Goal: Task Accomplishment & Management: Manage account settings

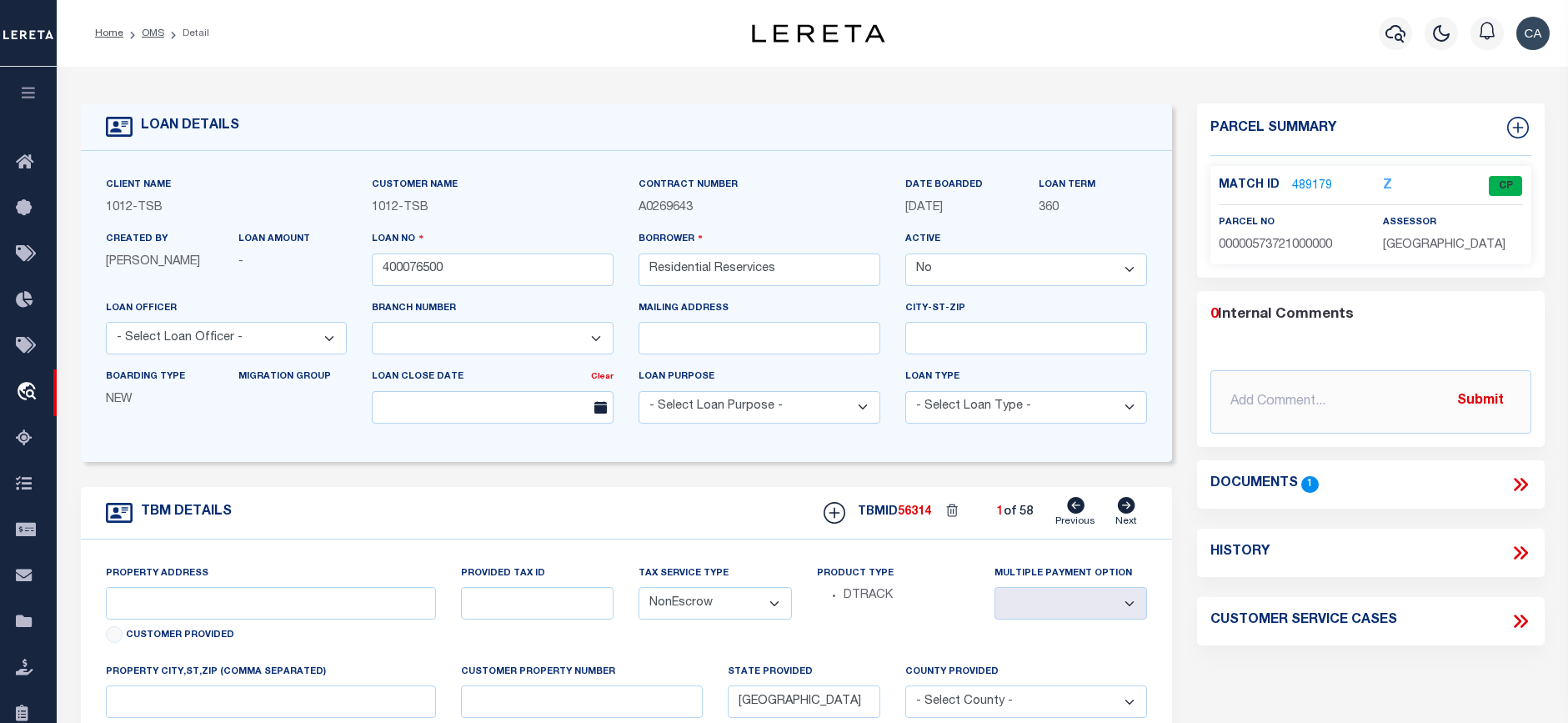
select select "False"
select select "4117"
select select "NonEscrow"
select select "[GEOGRAPHIC_DATA]"
drag, startPoint x: 338, startPoint y: 327, endPoint x: 272, endPoint y: 351, distance: 70.2
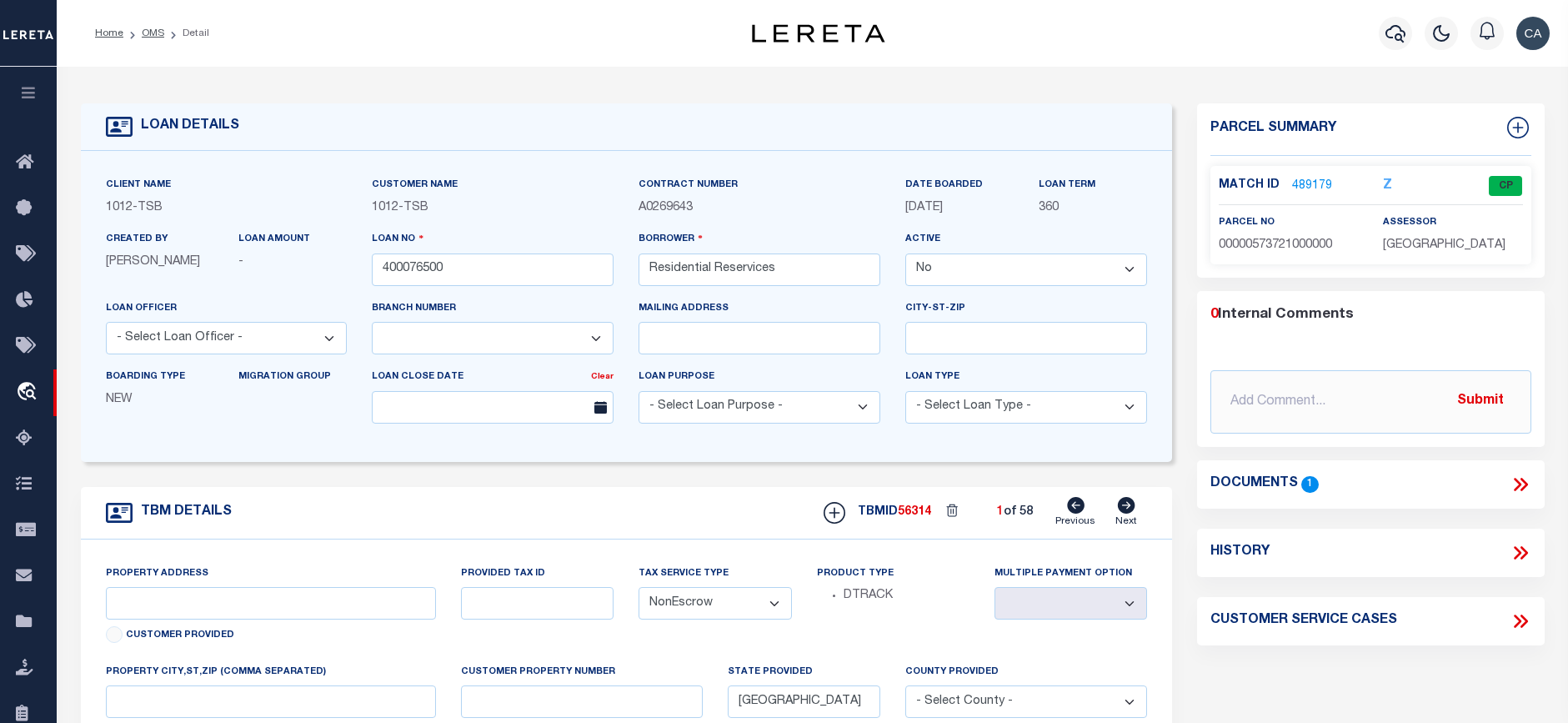
click at [338, 327] on select "- Select Loan Officer - Denise Caramanna Libby Smith" at bounding box center [226, 338] width 242 height 33
click at [39, 90] on button "button" at bounding box center [28, 94] width 56 height 56
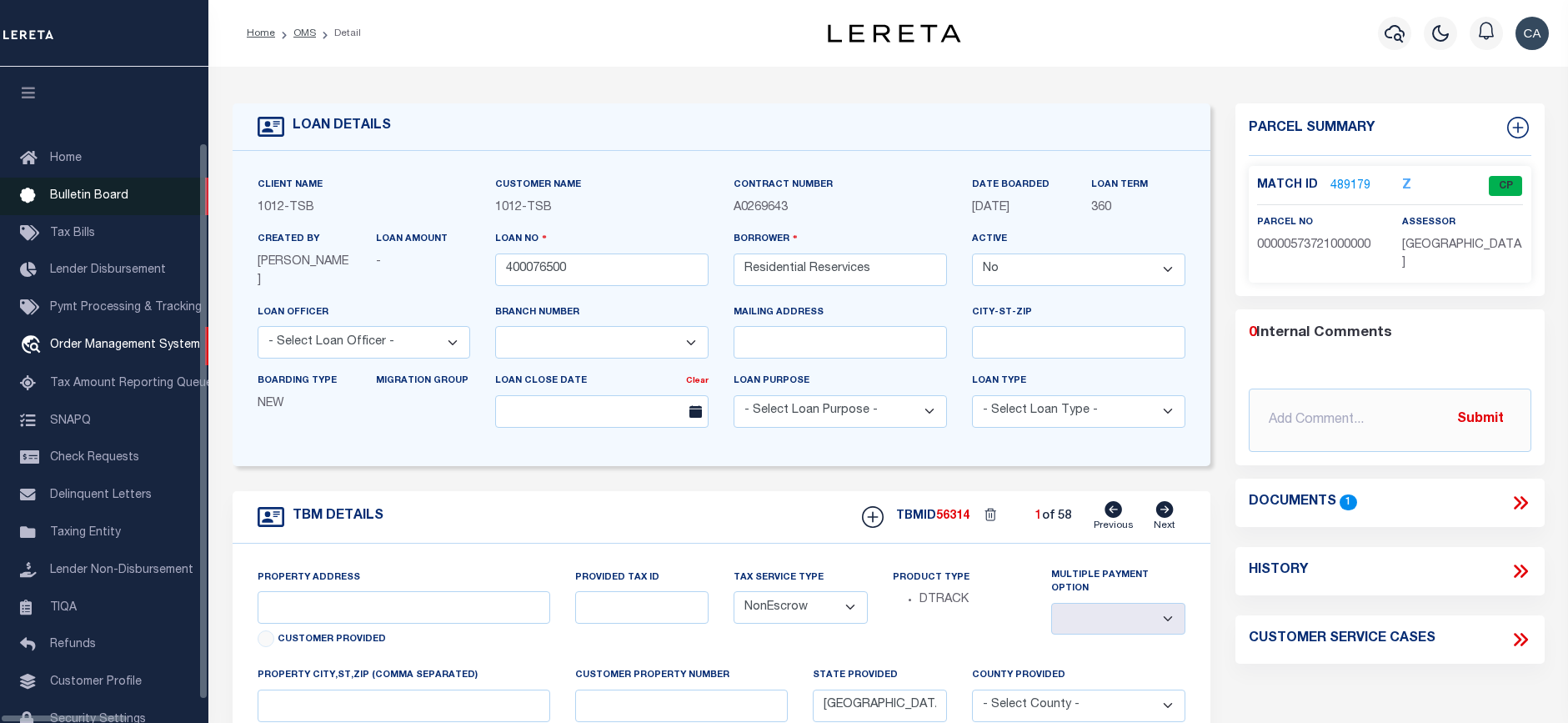
scroll to position [76, 0]
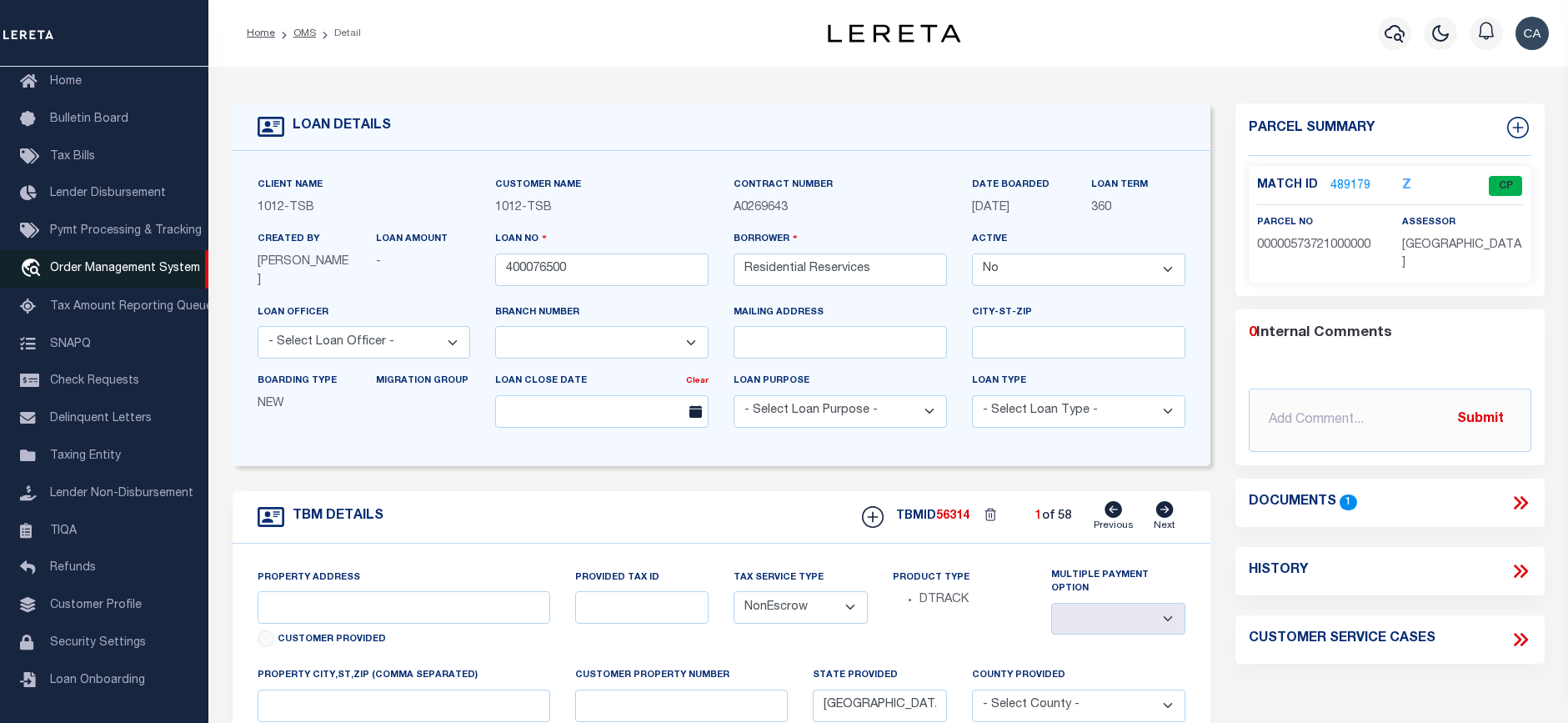
click at [98, 274] on span "Order Management System" at bounding box center [125, 268] width 150 height 11
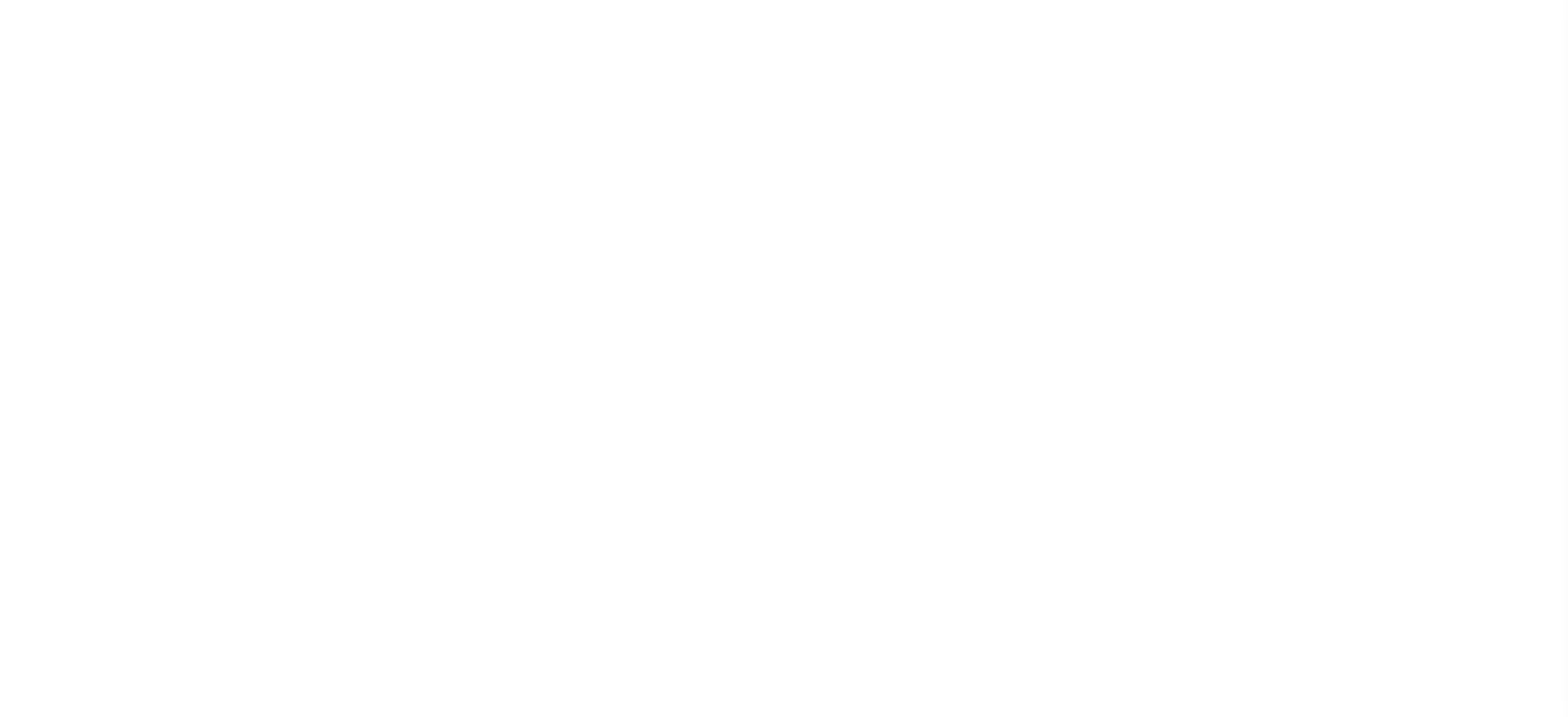
select select "200"
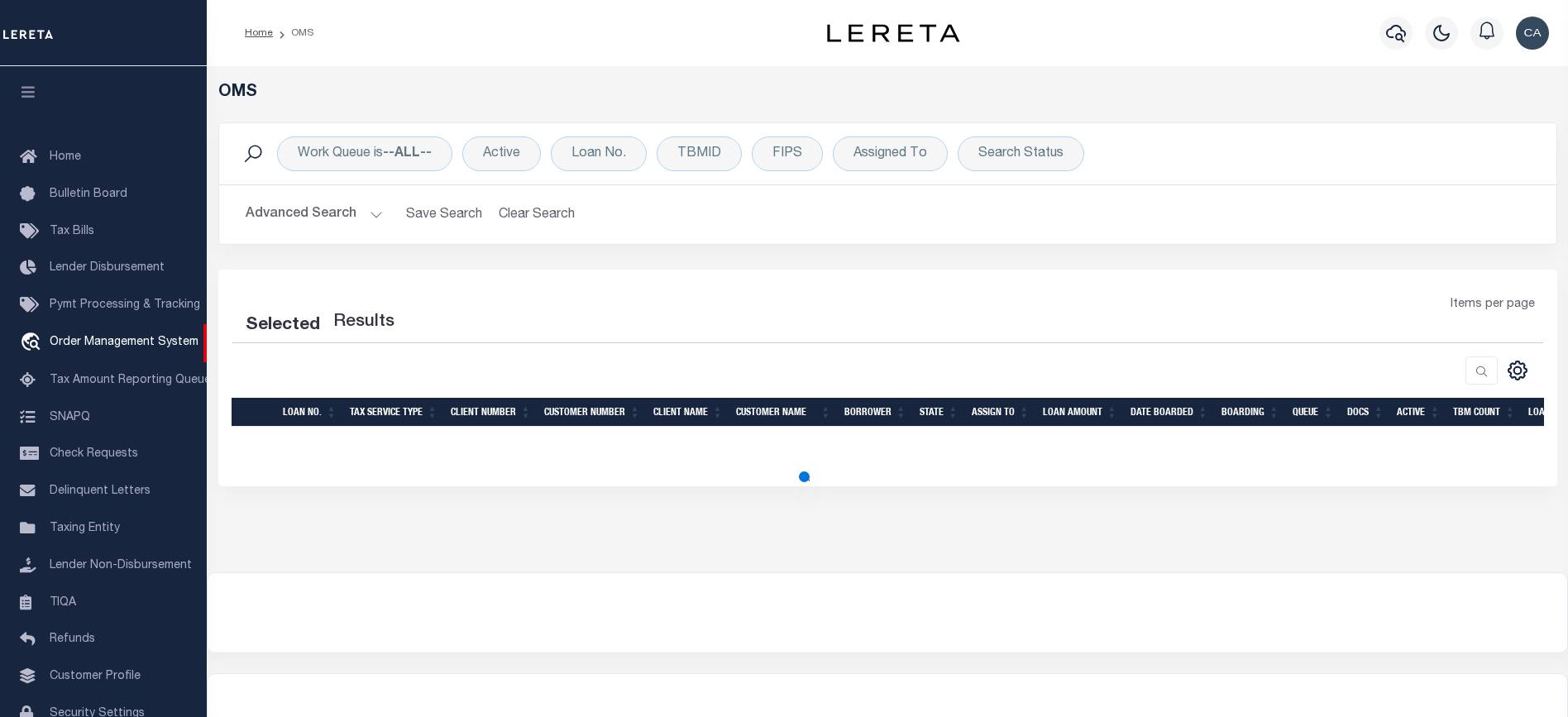
select select "200"
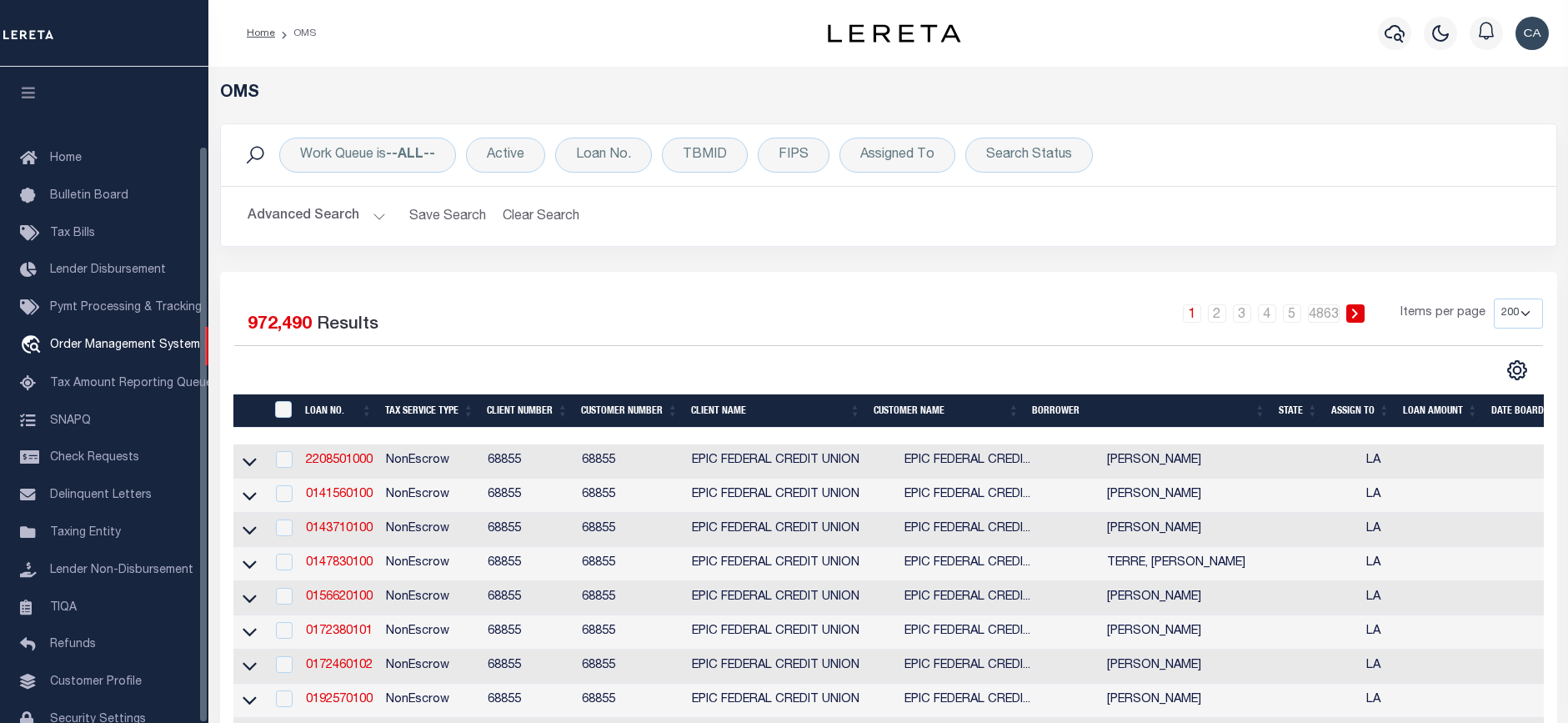
scroll to position [89, 0]
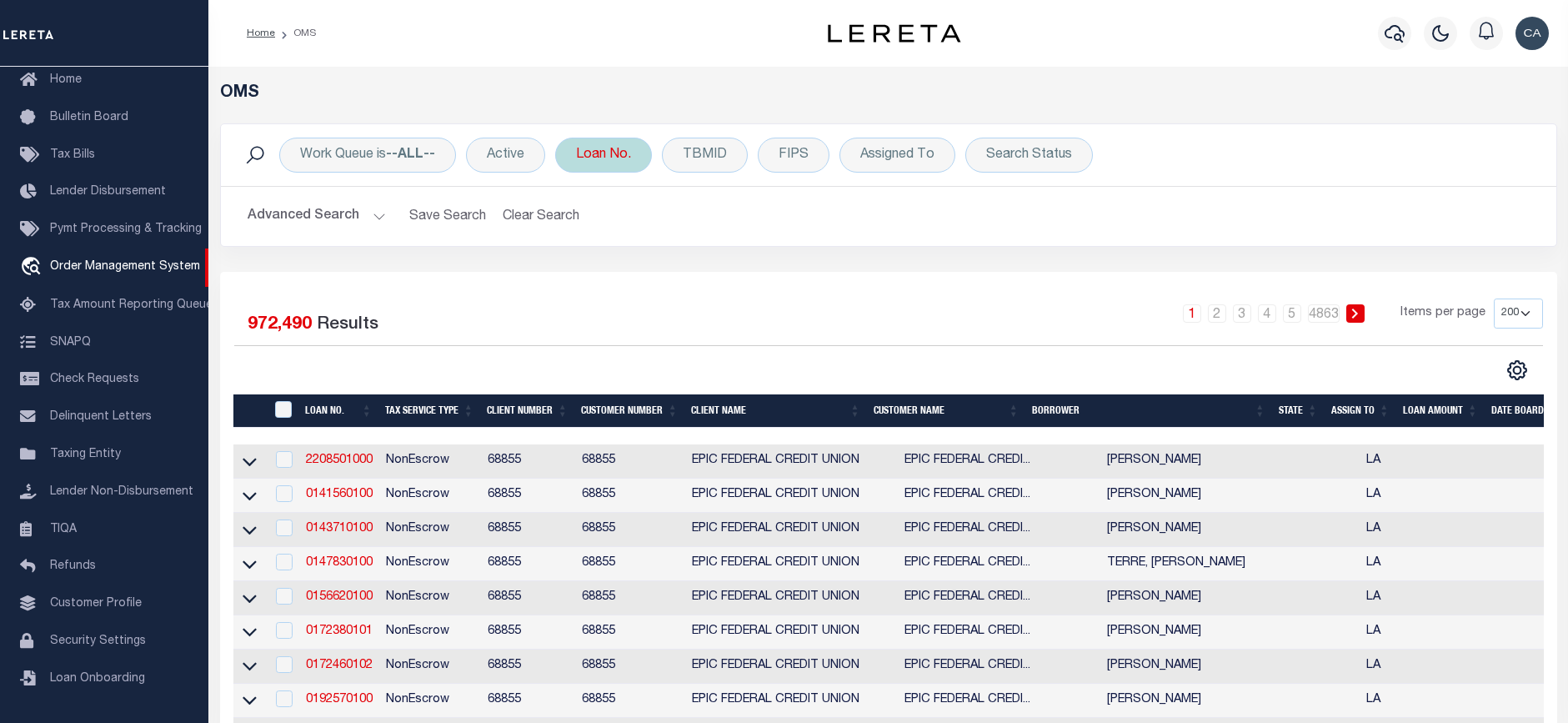
click at [598, 160] on div "Loan No." at bounding box center [604, 155] width 97 height 35
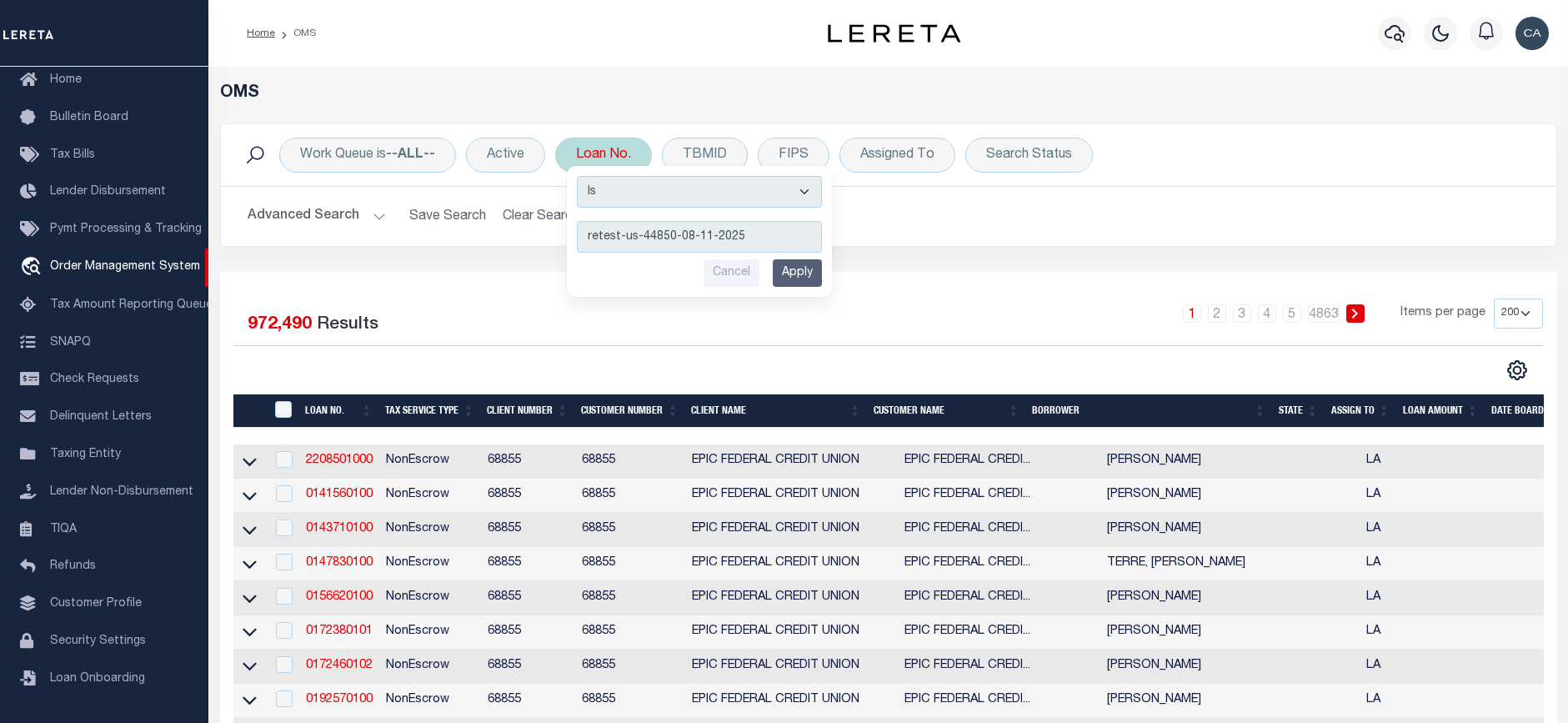
type input "retest-us-44850-08-11-2025"
click at [804, 263] on input "Apply" at bounding box center [797, 273] width 49 height 28
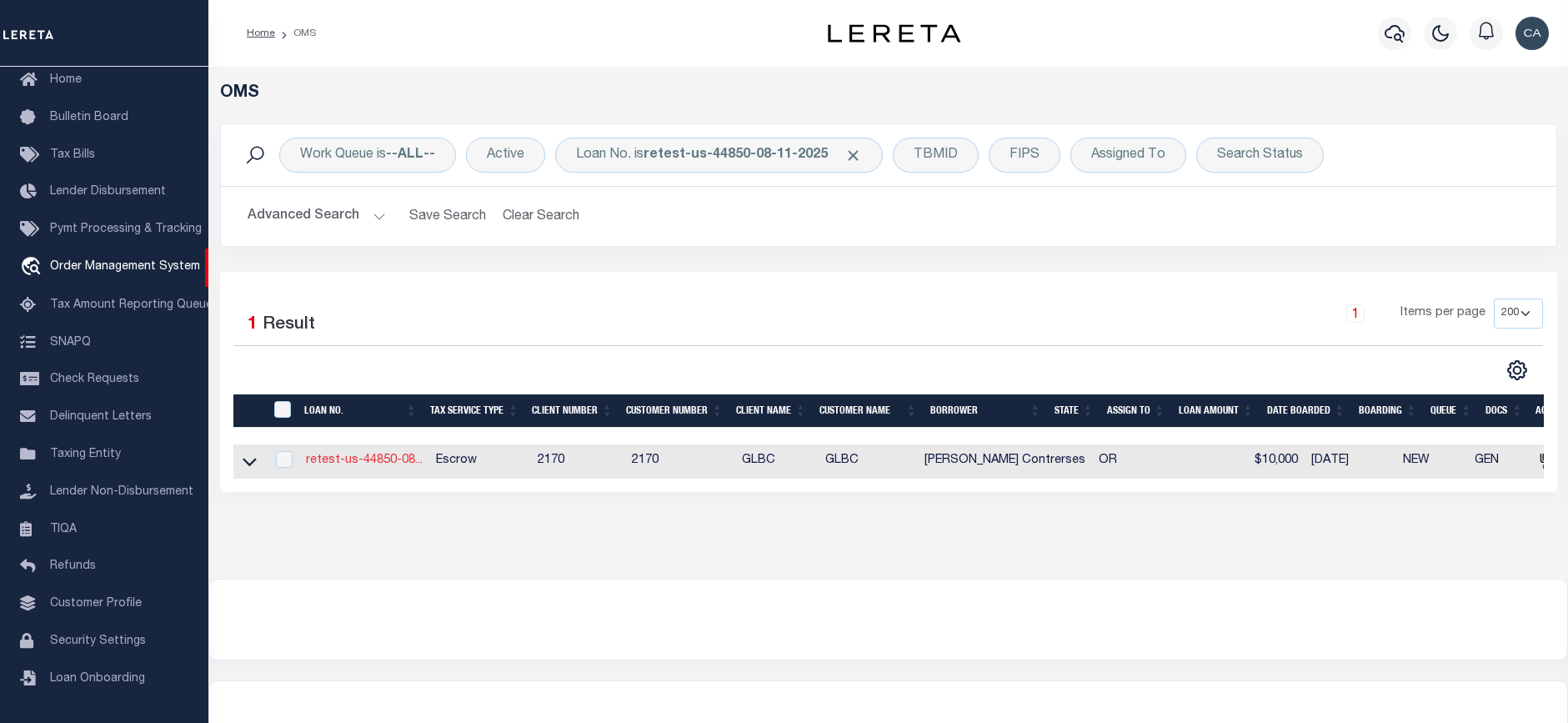
click at [379, 455] on link "retest-us-44850-08..." at bounding box center [364, 459] width 117 height 11
type input "retest-us-44850-08-11-2025"
type input "[PERSON_NAME] Contrerses"
select select
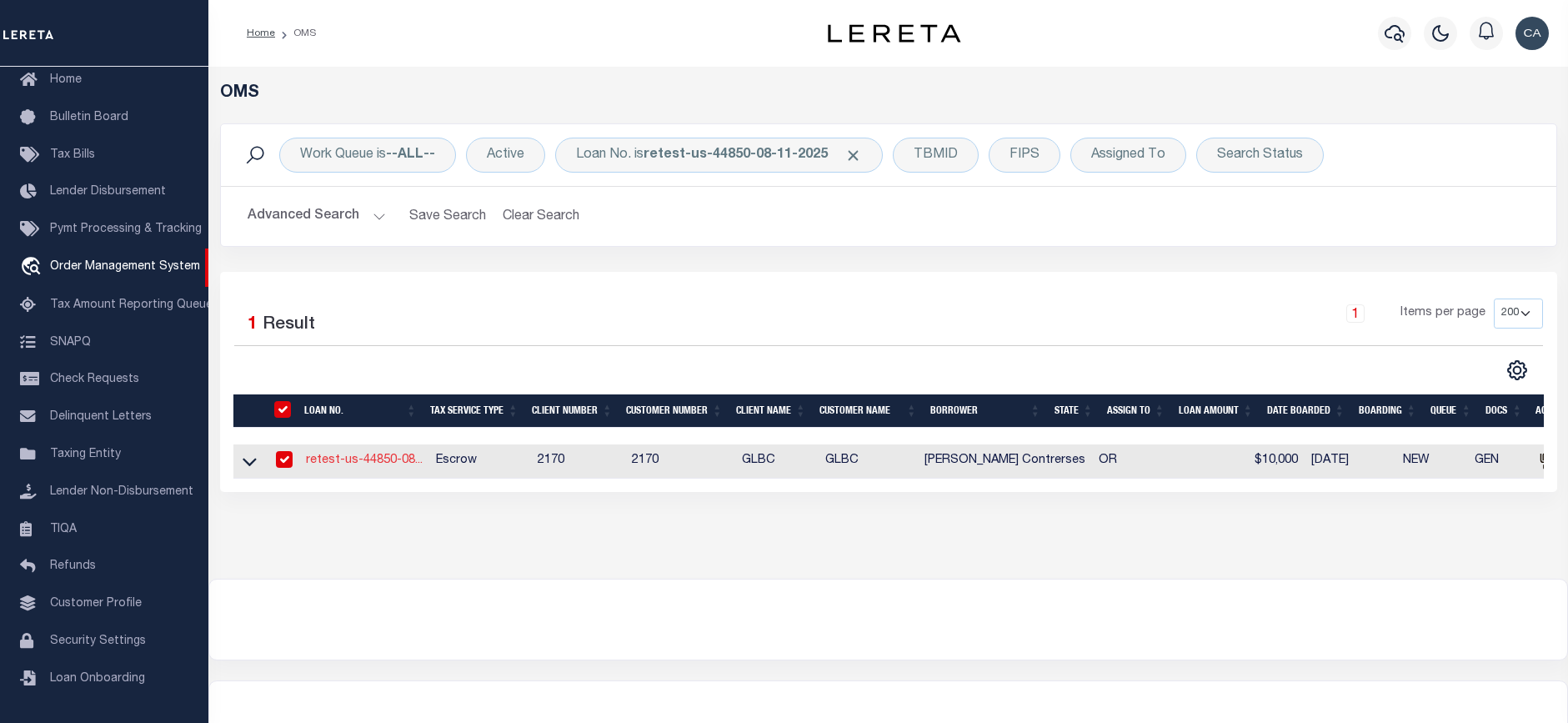
type input "[STREET_ADDRESS]"
type input "[GEOGRAPHIC_DATA] OR 97005-2483"
type input "[DATE]"
select select "10"
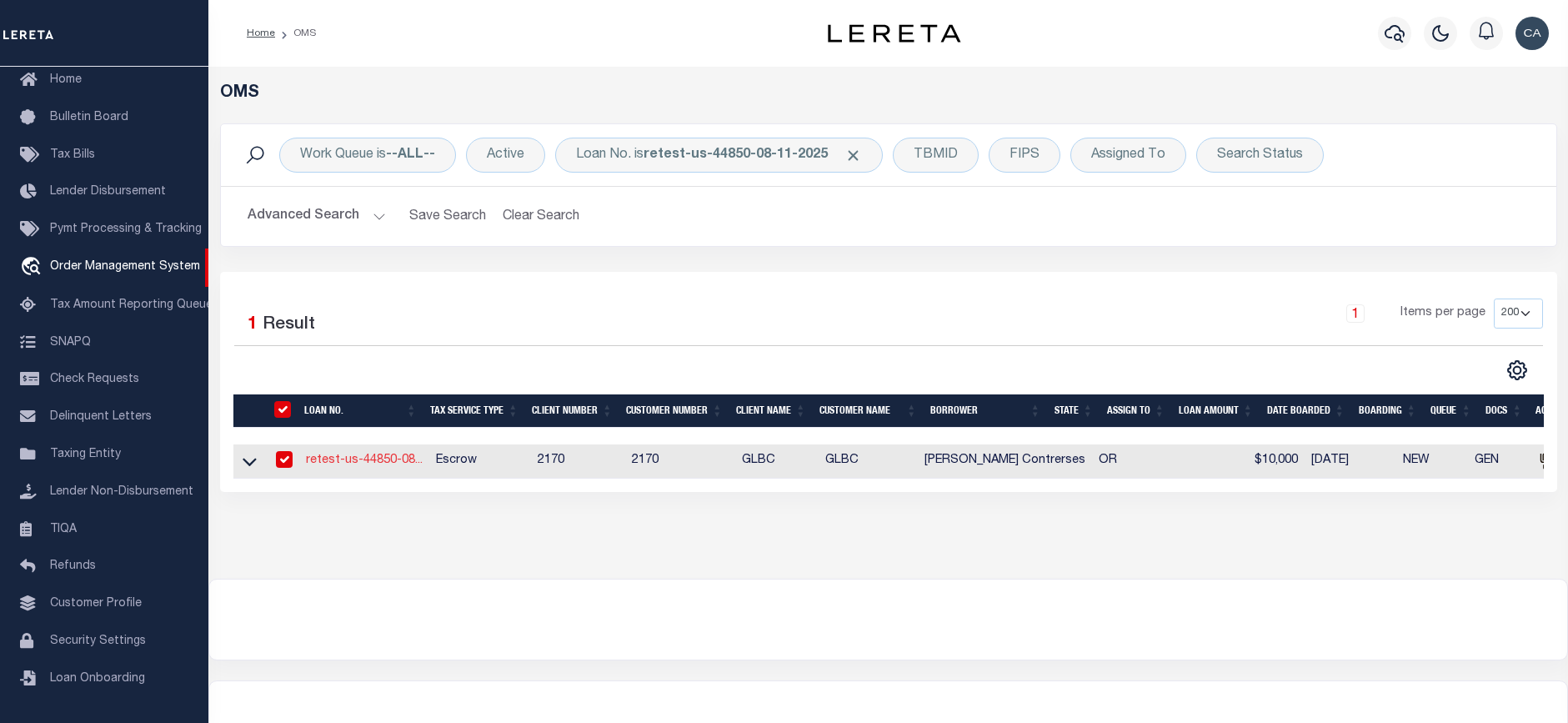
select select "Escrow"
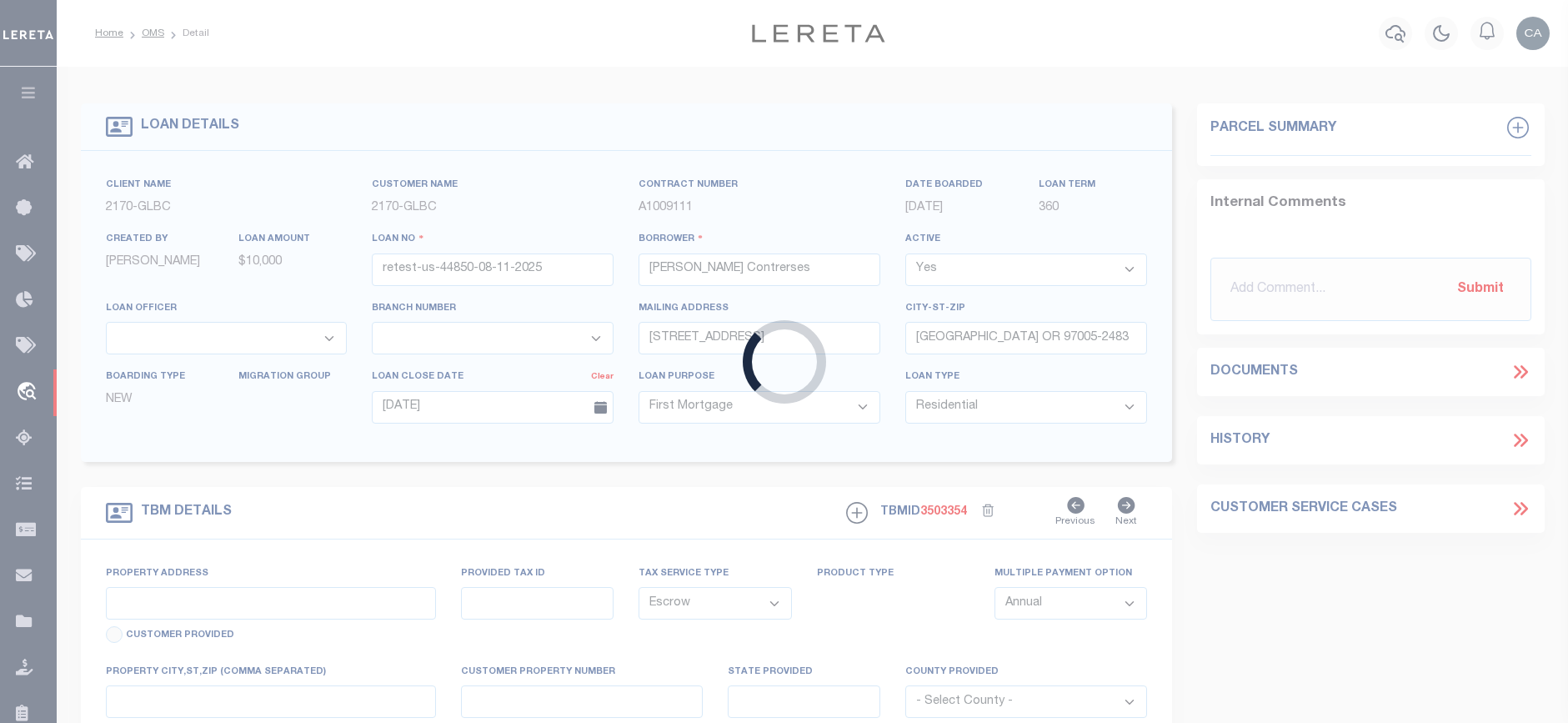
type input "[STREET_ADDRESS]"
type input "1302"
type input "[GEOGRAPHIC_DATA] OR 97005-2483"
type input "QA-CNUMBER-102134"
type input "OR"
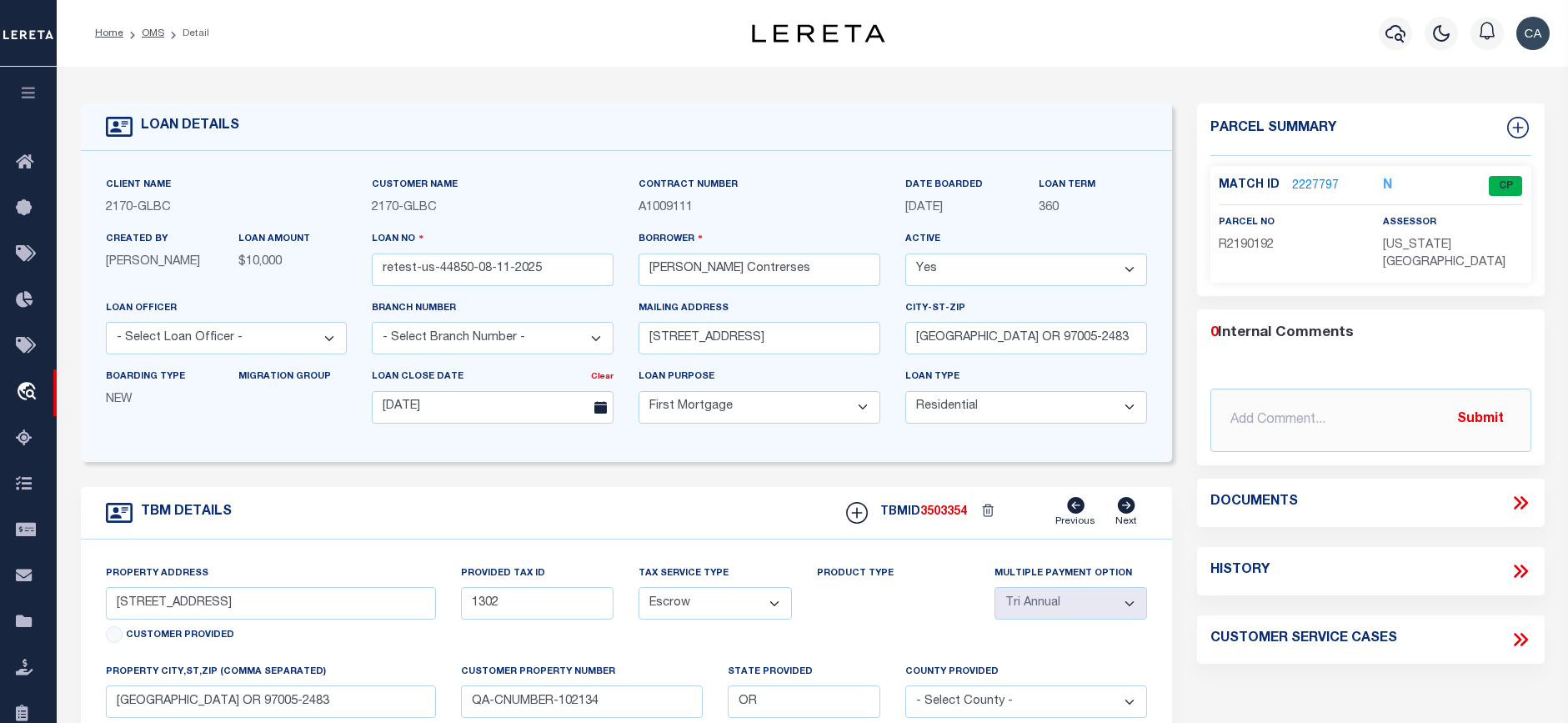
click at [498, 500] on div "TBM DETAILS TBMID 3503354 Previous Next" at bounding box center [627, 513] width 1092 height 53
click at [430, 264] on input "retest-us-44850-08-11-2025" at bounding box center [492, 270] width 242 height 33
click at [430, 264] on input "retest-us-44850-08-11-2025" at bounding box center [492, 270] width 242 height 33
click at [1310, 181] on link "2227797" at bounding box center [1316, 186] width 47 height 17
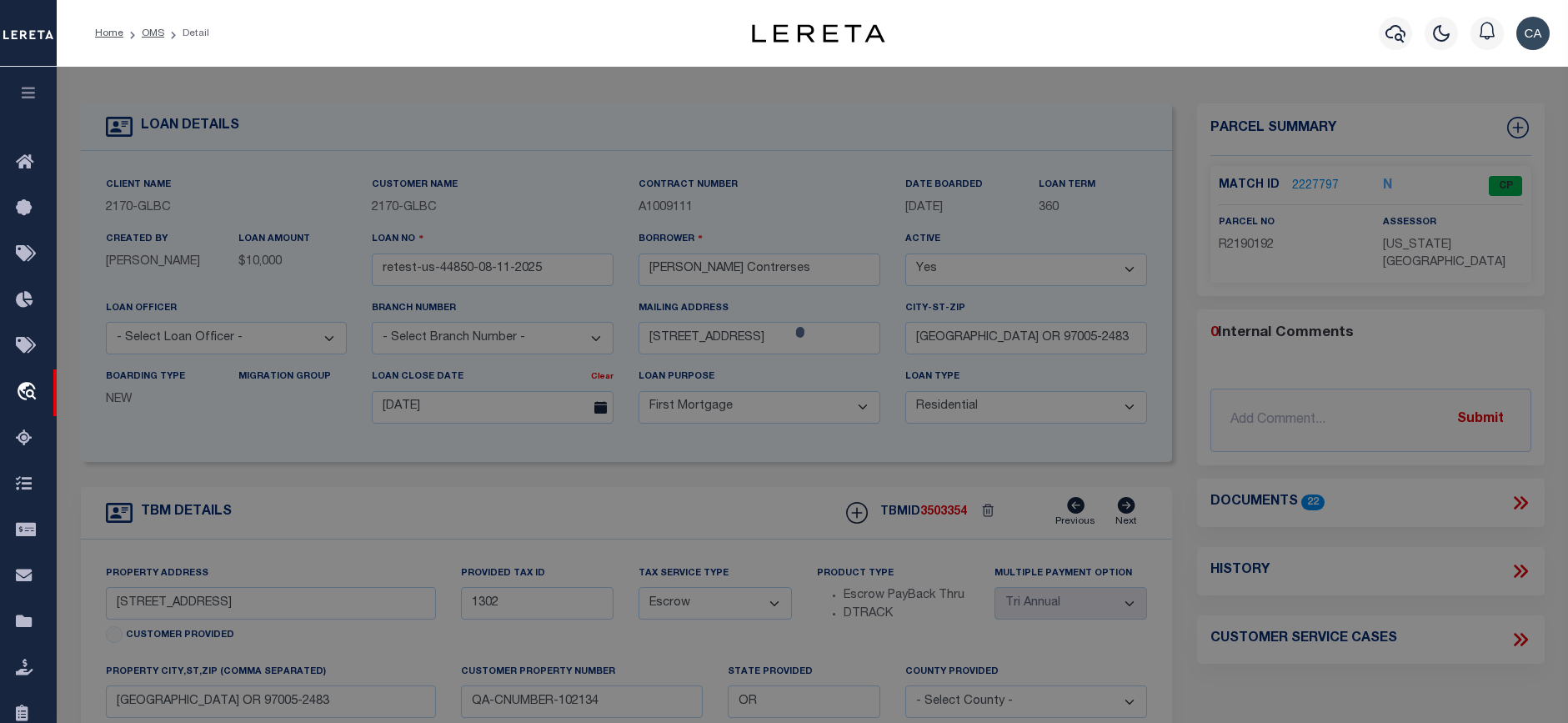
checkbox input "false"
select select "CP"
type input "TE,[PERSON_NAME]"
select select "ATL"
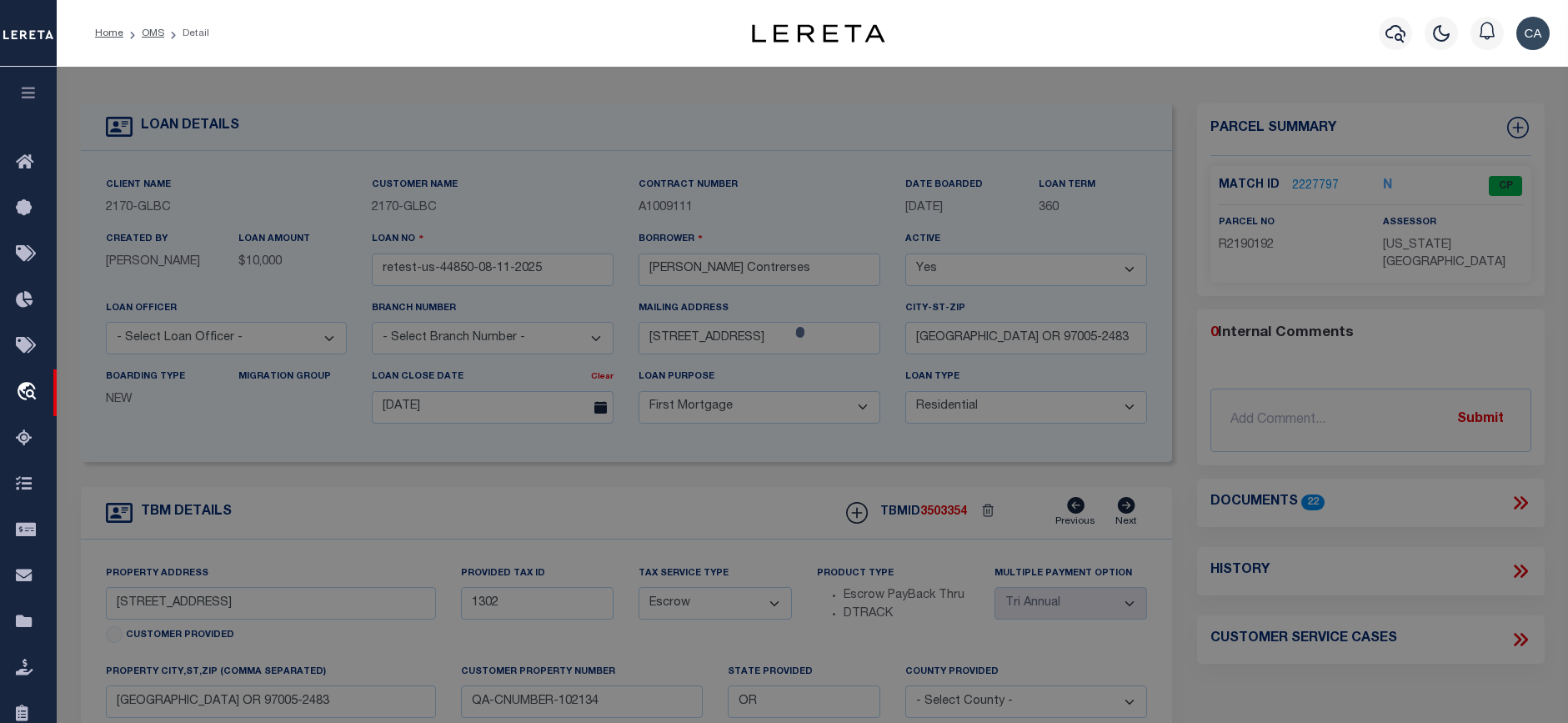
select select "ADD"
type input "[STREET_ADDRESS]"
type input "[GEOGRAPHIC_DATA], [GEOGRAPHIC_DATA] 97005"
type textarea "LOFTS AT 45 CENTRAL CONDO SUPP NO. 5: [STREET_ADDRESS]"
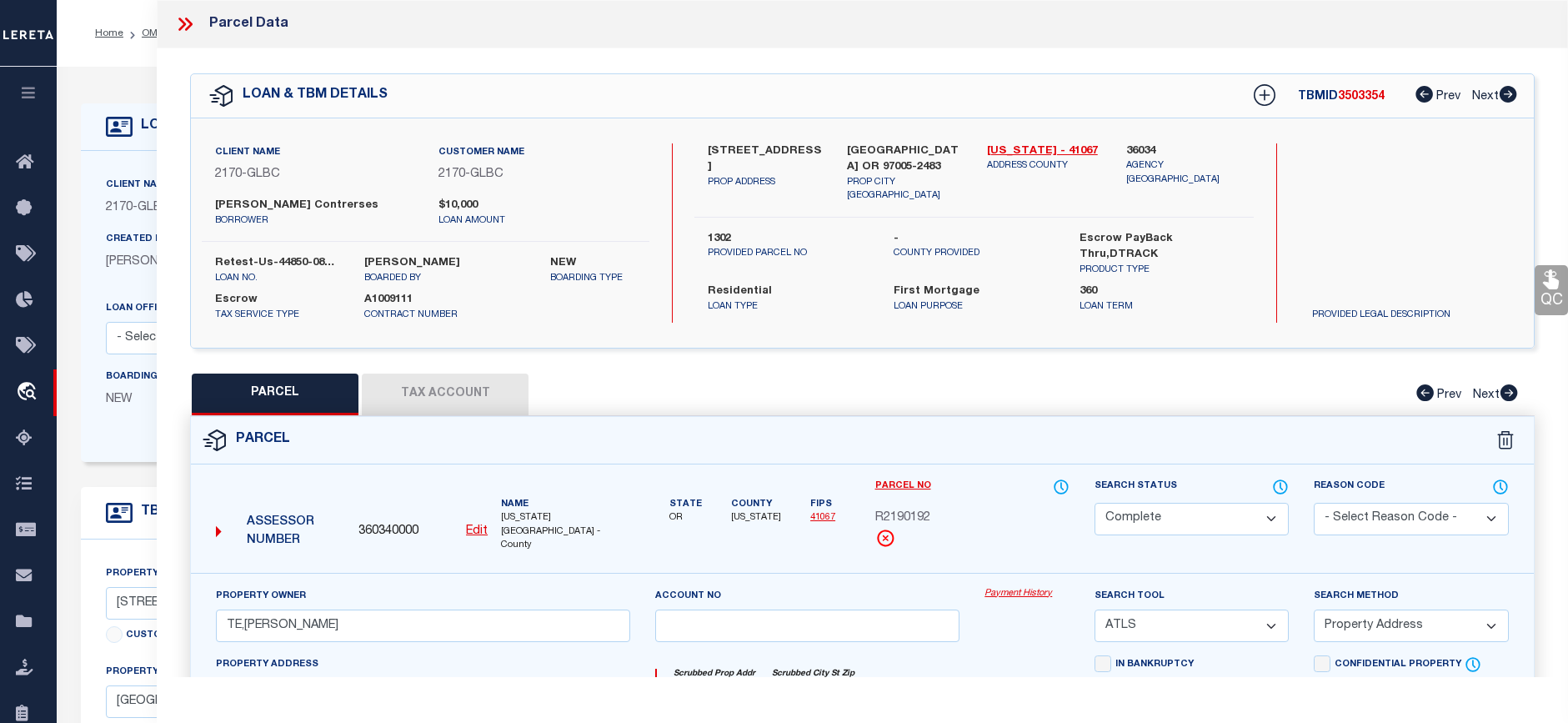
click at [1018, 587] on link "Payment History" at bounding box center [1027, 594] width 85 height 14
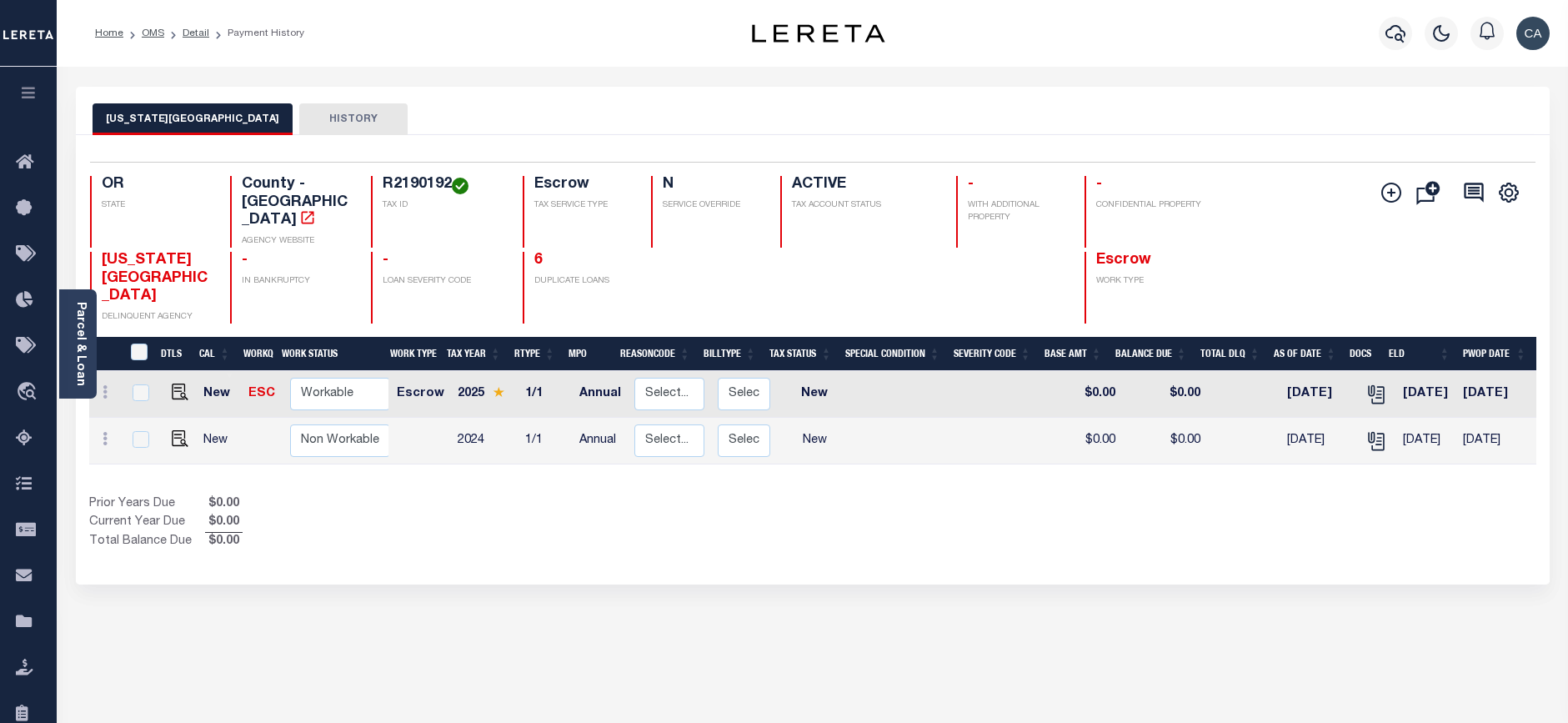
click at [556, 517] on div "Selected 2 Results 1 Items per page 25 50 100 OR STATE R2190192" at bounding box center [813, 360] width 1474 height 449
click at [177, 430] on img "" at bounding box center [179, 438] width 16 height 16
checkbox input "true"
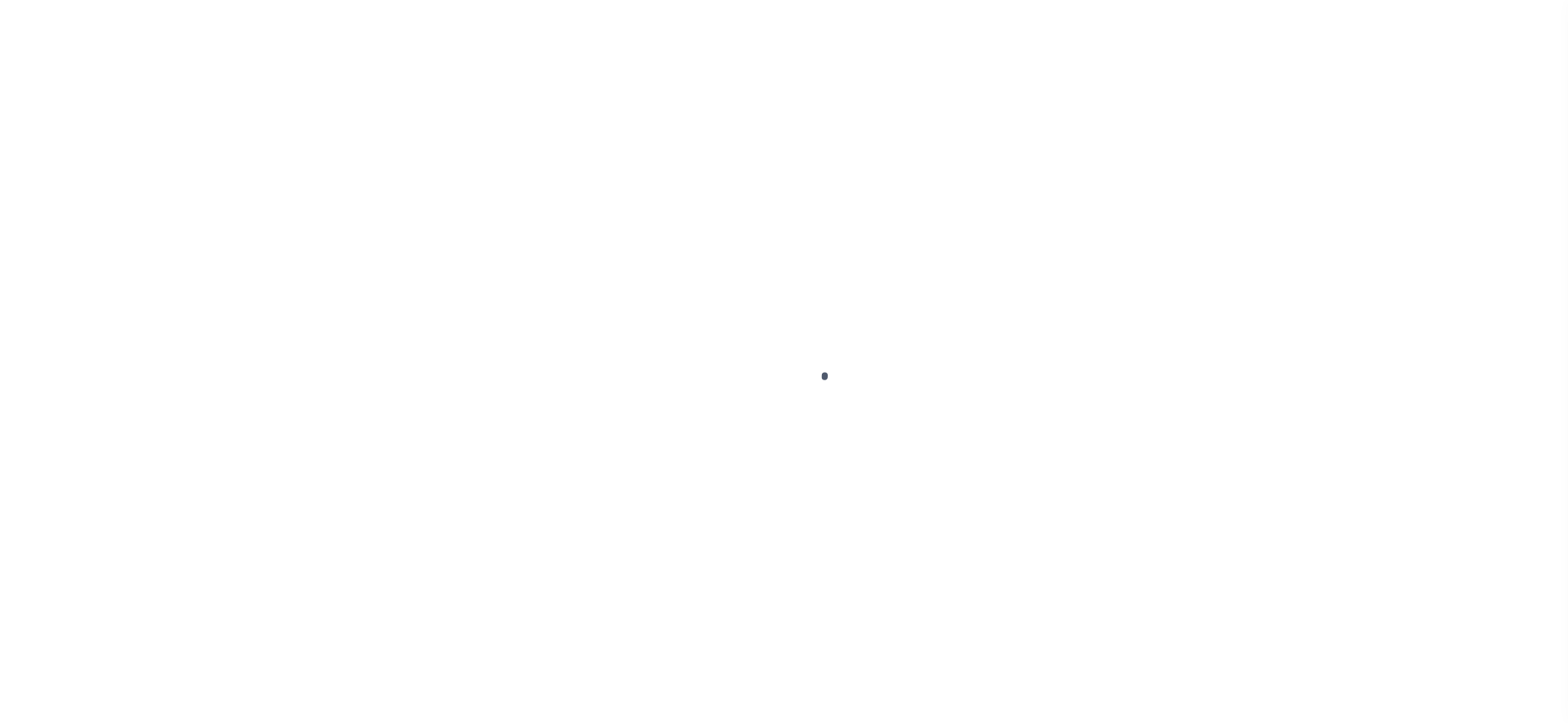
select select "NW2"
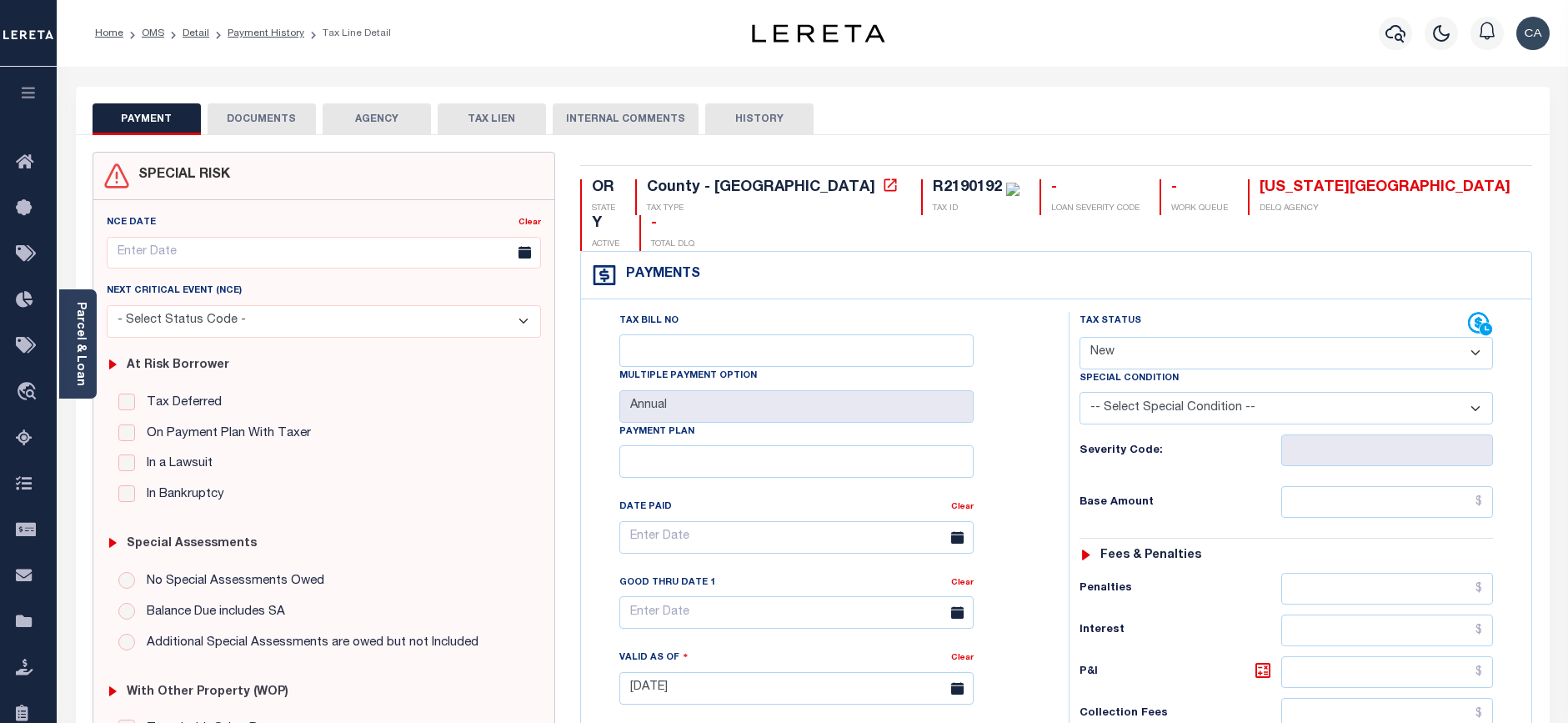
click at [260, 127] on button "DOCUMENTS" at bounding box center [261, 119] width 108 height 32
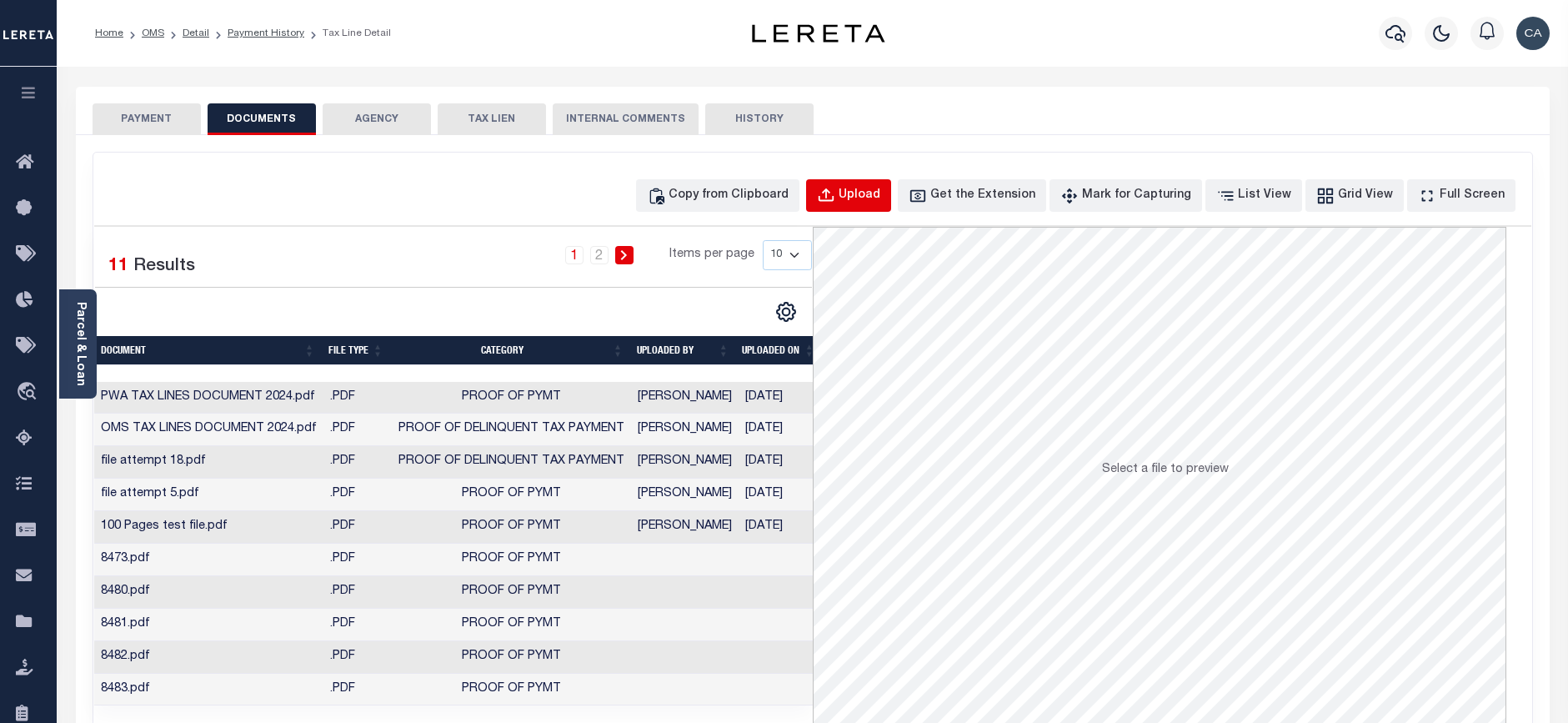
click at [881, 192] on div "Upload" at bounding box center [860, 195] width 42 height 18
select select "POP"
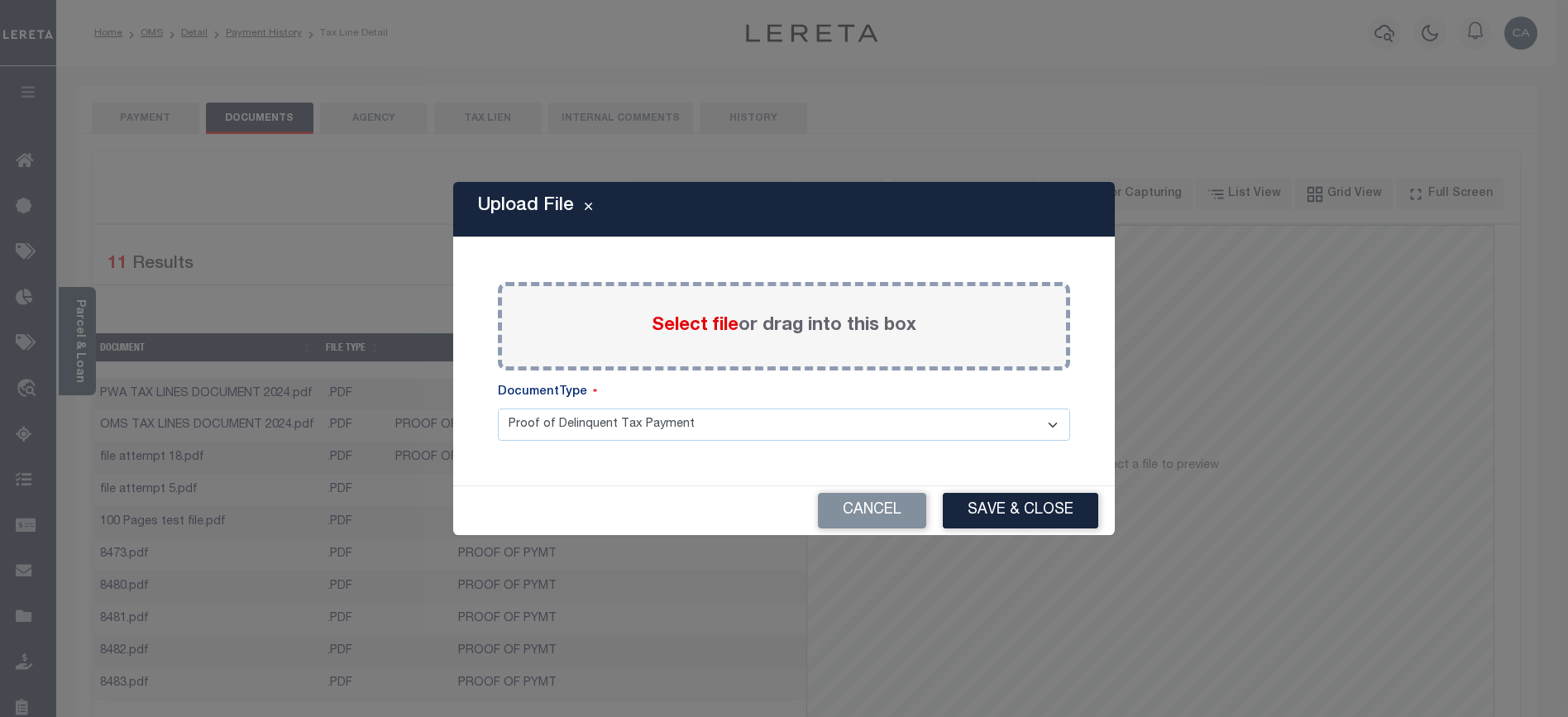
click at [671, 337] on label "Select file or drag into this box" at bounding box center [784, 327] width 265 height 28
click at [0, 0] on input "Select file or drag into this box" at bounding box center [0, 0] width 0 height 0
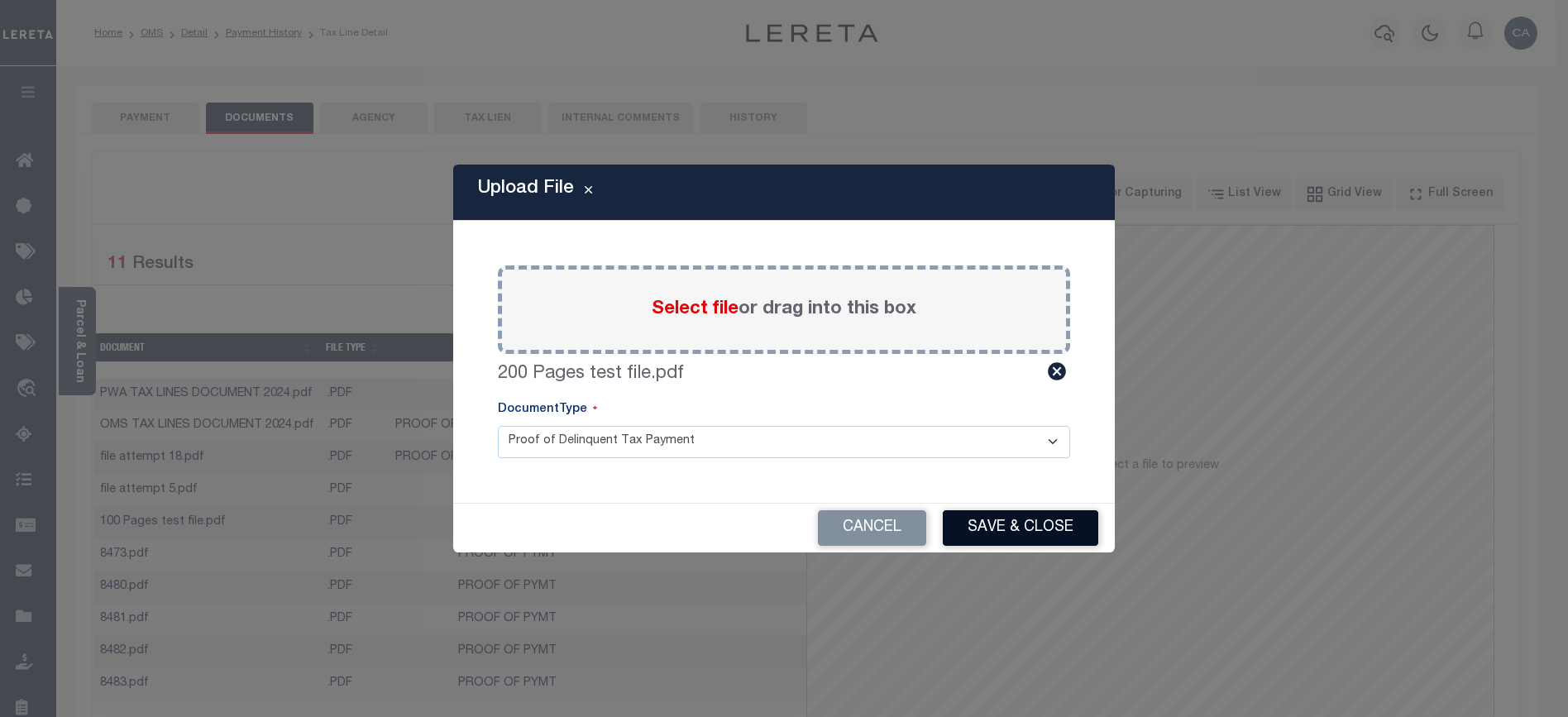
click at [1015, 524] on button "Save & Close" at bounding box center [1020, 527] width 156 height 35
